Goal: Subscribe to service/newsletter

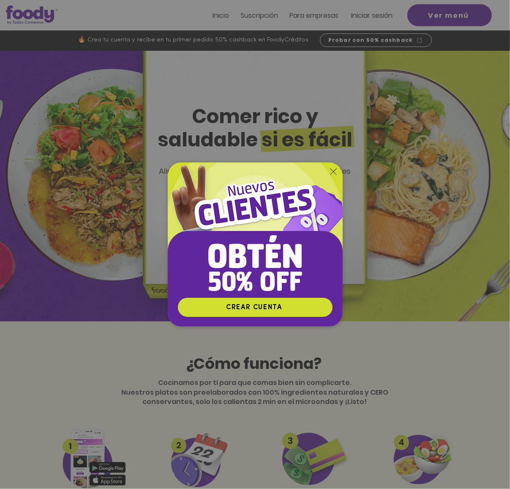
click at [255, 19] on div "Nuevos suscriptores 50% off" at bounding box center [255, 244] width 510 height 489
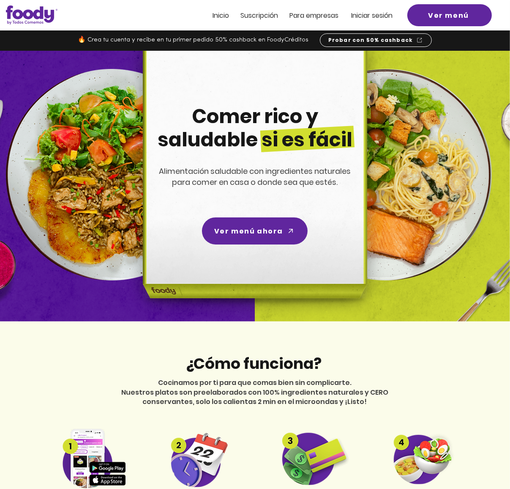
click at [260, 19] on span "Suscripción" at bounding box center [260, 16] width 38 height 10
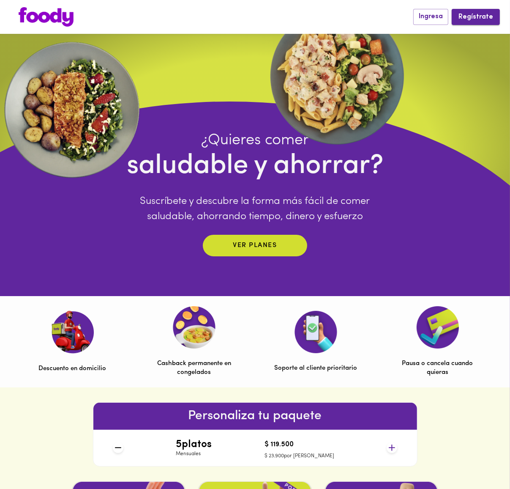
click at [473, 17] on span "Regístrate" at bounding box center [476, 17] width 35 height 8
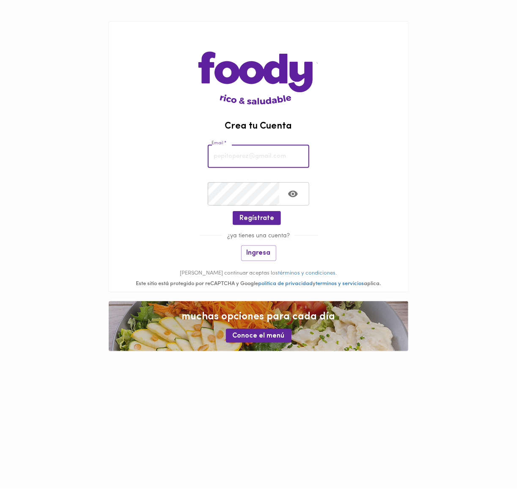
drag, startPoint x: 248, startPoint y: 154, endPoint x: 251, endPoint y: 225, distance: 70.7
click at [247, 153] on input "email" at bounding box center [258, 156] width 101 height 23
type input "muroreyeskevinalfredo@gmail.com"
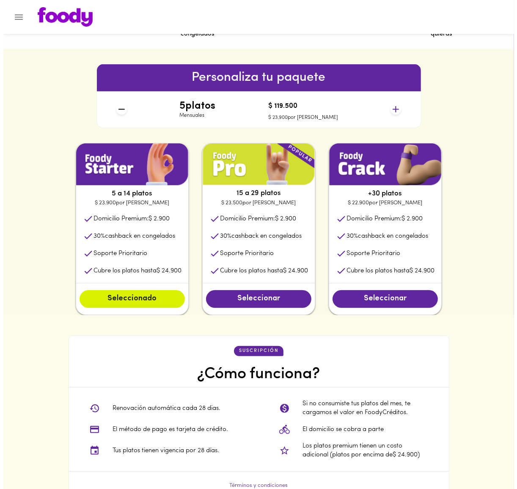
scroll to position [626, 0]
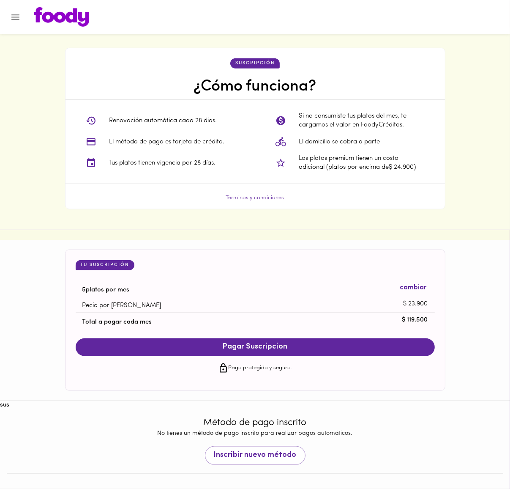
click at [282, 342] on span "Pagar Suscripcion" at bounding box center [255, 346] width 342 height 9
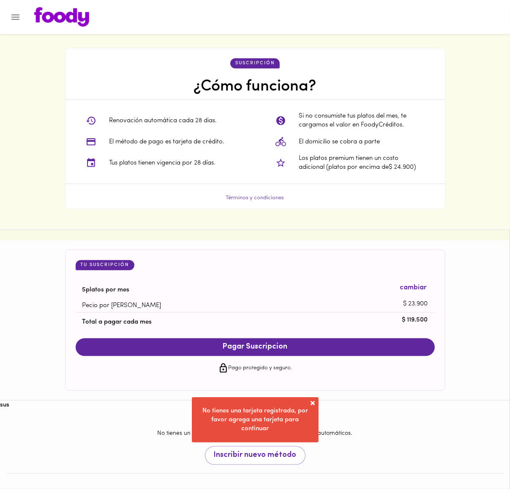
click at [311, 402] on span at bounding box center [313, 403] width 8 height 8
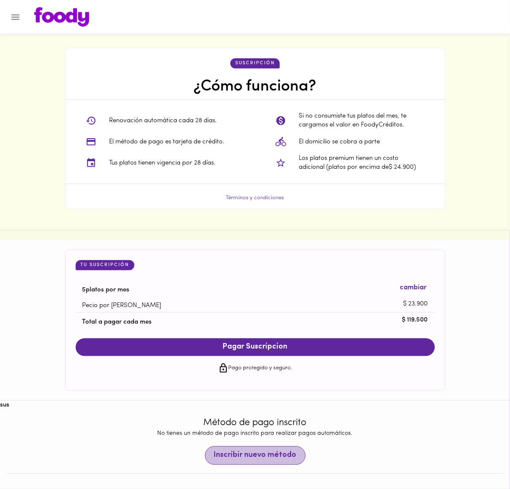
click at [271, 448] on button "Inscribir nuevo método" at bounding box center [255, 455] width 101 height 19
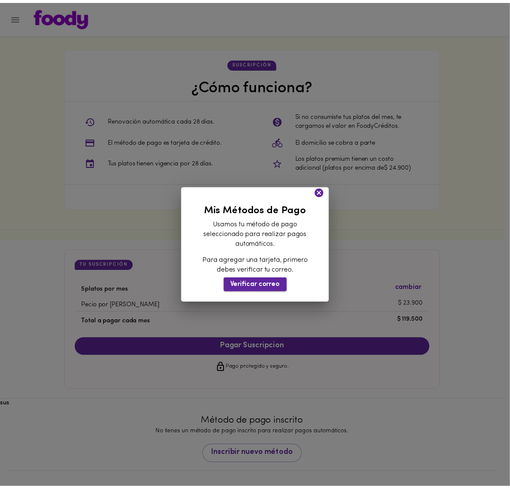
scroll to position [604, 0]
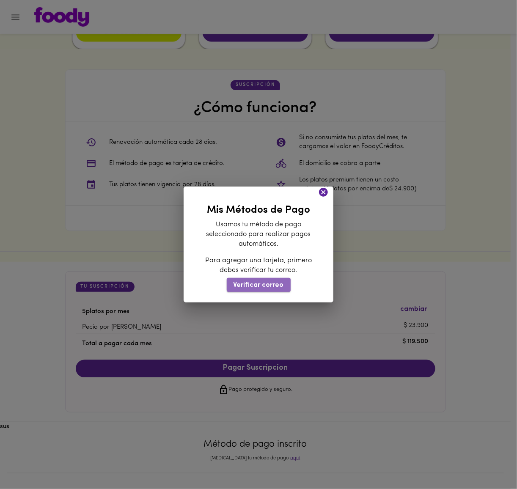
click at [267, 285] on span "Verificar correo" at bounding box center [258, 285] width 50 height 8
click at [321, 191] on icon at bounding box center [323, 192] width 11 height 11
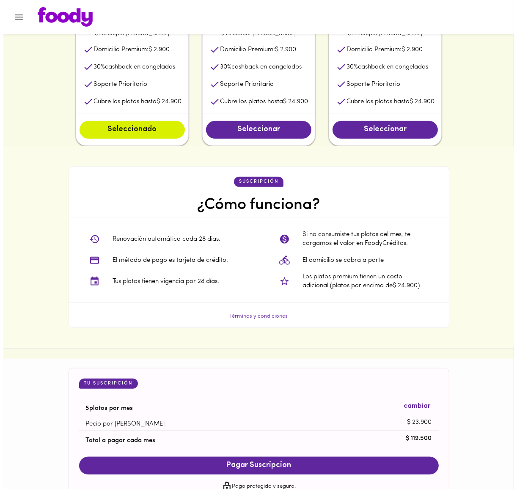
scroll to position [626, 0]
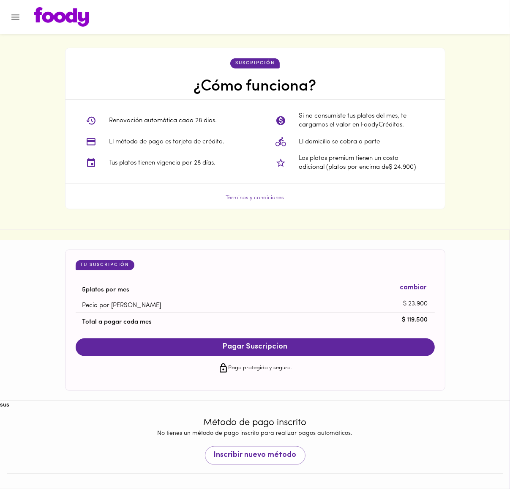
click at [259, 348] on span "Pagar Suscripcion" at bounding box center [255, 346] width 342 height 9
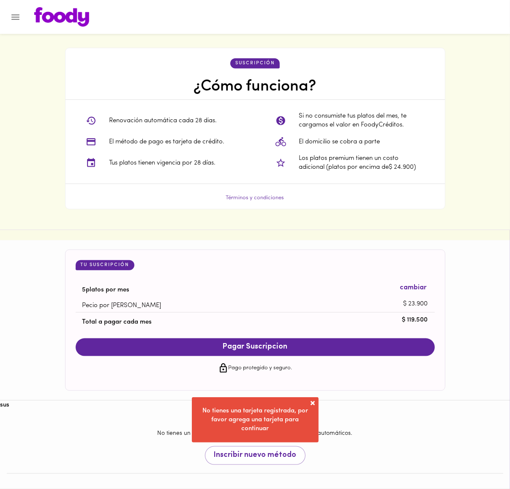
click at [309, 400] on span at bounding box center [313, 403] width 8 height 8
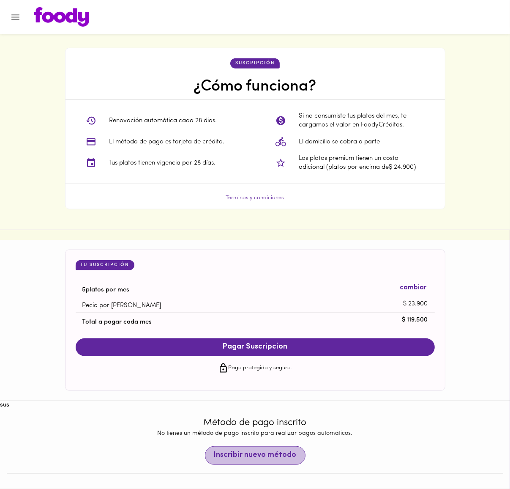
click at [282, 447] on button "Inscribir nuevo método" at bounding box center [255, 455] width 101 height 19
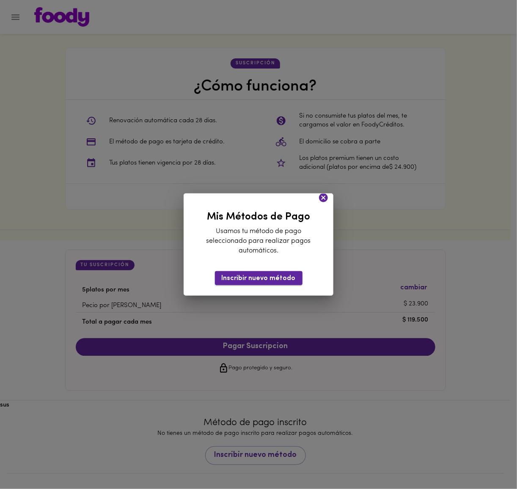
click at [280, 279] on span "Inscribir nuevo método" at bounding box center [259, 278] width 74 height 8
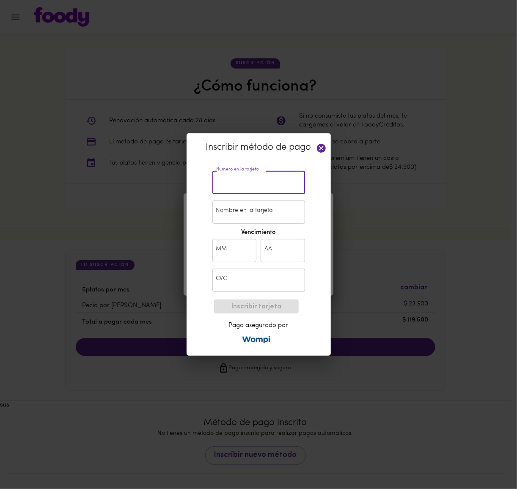
click at [233, 185] on input "text" at bounding box center [258, 182] width 93 height 23
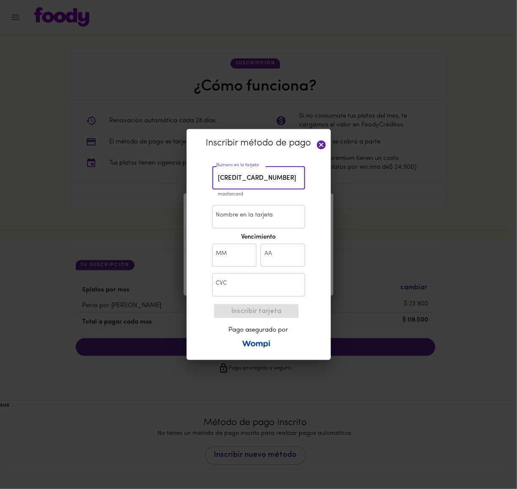
type input "[CREDIT_CARD_NUMBER]"
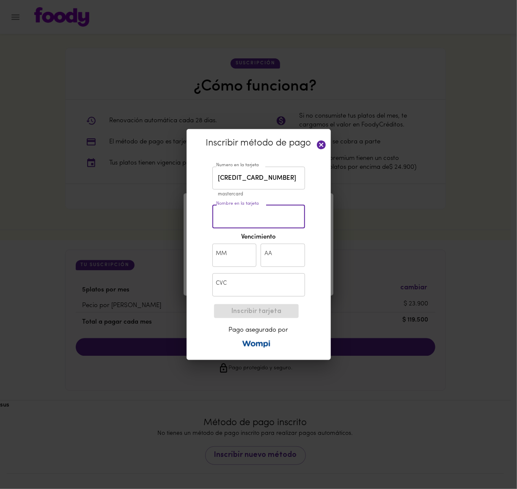
click at [267, 214] on input "Nombre en la tarjeta" at bounding box center [258, 216] width 93 height 23
type input "gladfokk [PERSON_NAME]"
click at [228, 248] on input "text" at bounding box center [234, 255] width 44 height 23
type input "06"
click at [279, 257] on input "text" at bounding box center [282, 255] width 44 height 23
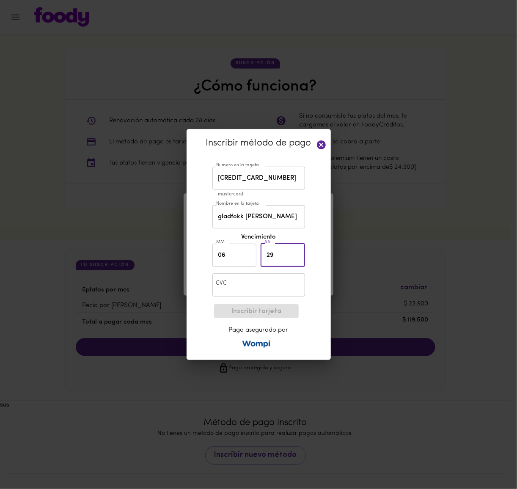
type input "29"
click at [267, 274] on div "CVC CVC" at bounding box center [258, 284] width 97 height 27
click at [266, 274] on input "text" at bounding box center [258, 284] width 93 height 23
click at [262, 276] on input "text" at bounding box center [258, 284] width 93 height 23
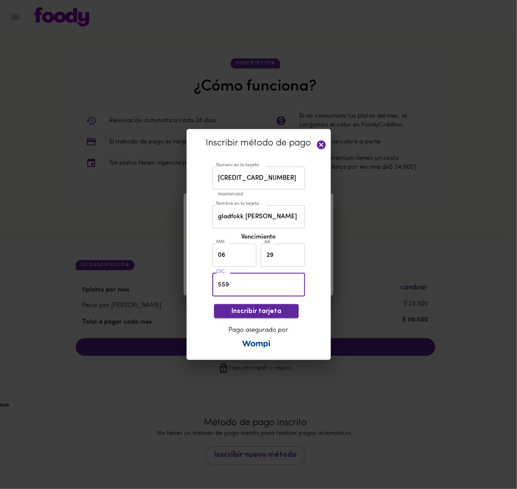
type input "559"
click at [272, 307] on span "Inscribir tarjeta" at bounding box center [256, 311] width 71 height 8
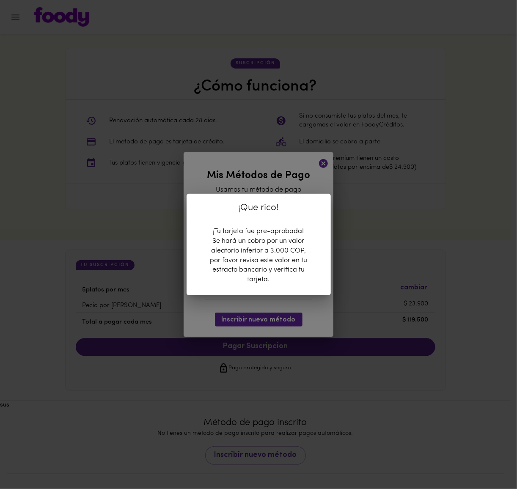
click at [267, 245] on div "¡Tu tarjeta fue pre-aprobada! Se hará un cobro por un valor aleatorio inferior …" at bounding box center [258, 256] width 101 height 58
click at [260, 222] on div "¡Que rico!" at bounding box center [258, 210] width 143 height 33
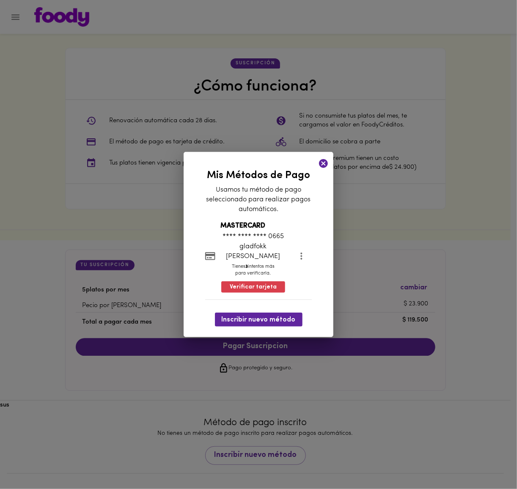
click at [326, 169] on icon at bounding box center [323, 163] width 11 height 11
